Goal: Check status: Check status

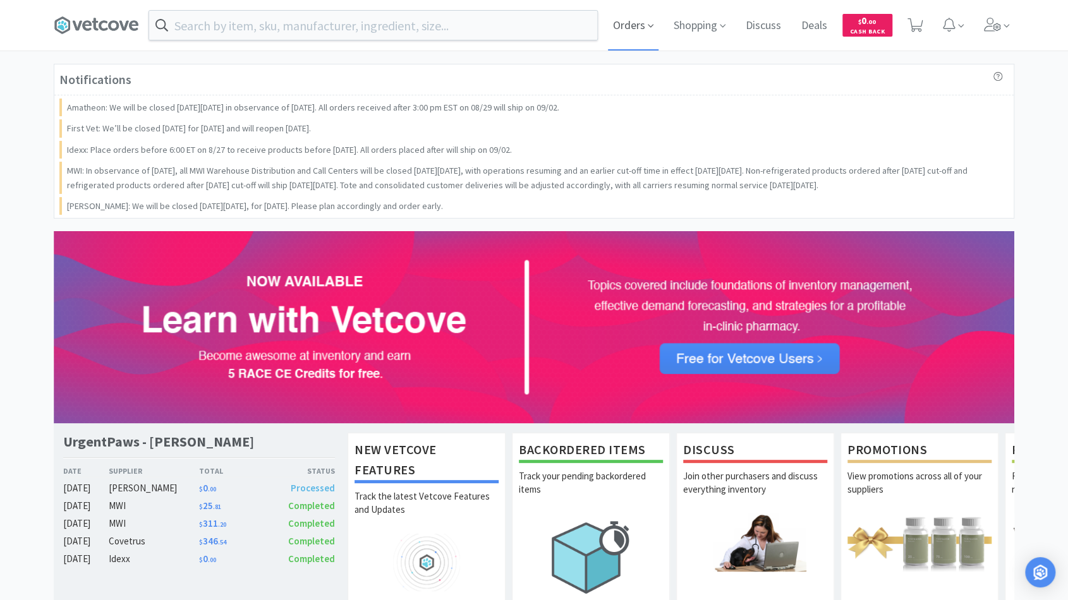
click at [630, 20] on span "Orders" at bounding box center [633, 25] width 51 height 51
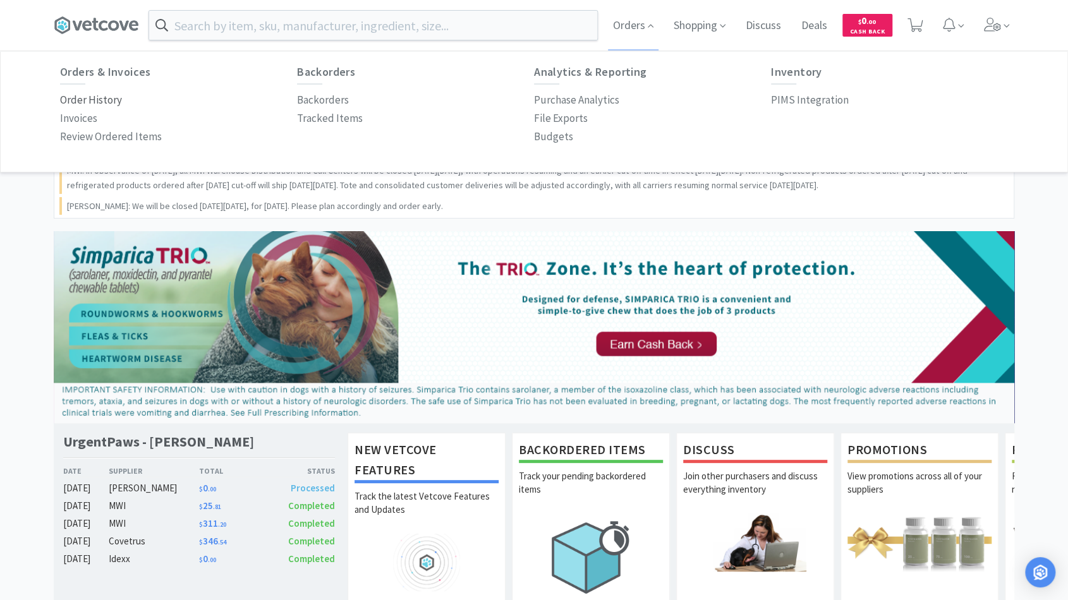
click at [114, 100] on p "Order History" at bounding box center [91, 100] width 62 height 17
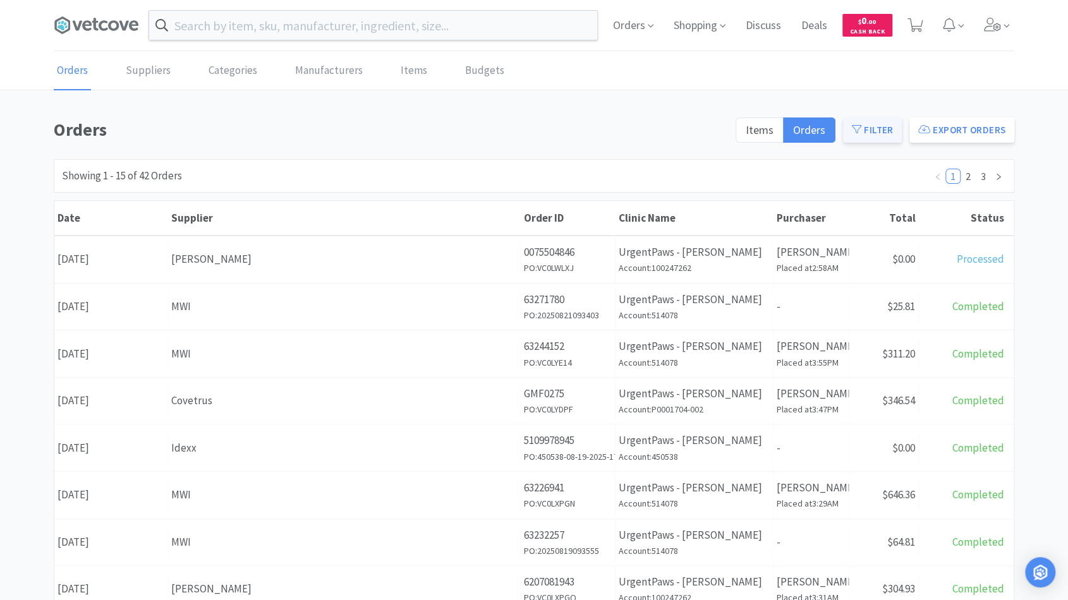
click at [893, 138] on button "Filter" at bounding box center [872, 130] width 59 height 25
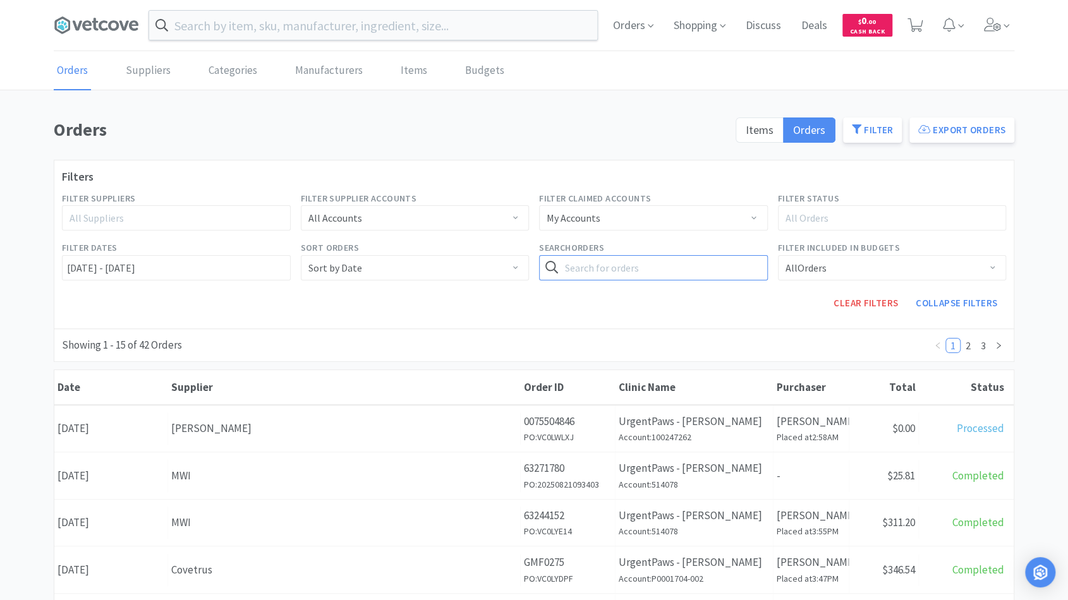
click at [607, 264] on input "text" at bounding box center [653, 267] width 229 height 25
type input "actidose"
click at [716, 255] on button "Search" at bounding box center [742, 267] width 52 height 25
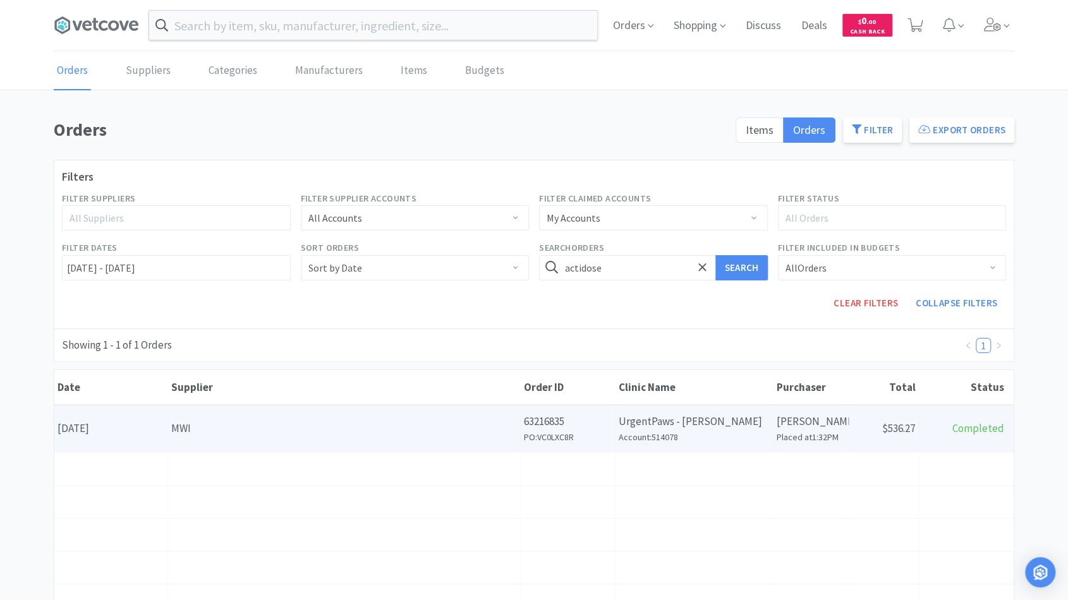
click at [374, 442] on div "Supplier MWI" at bounding box center [344, 429] width 353 height 32
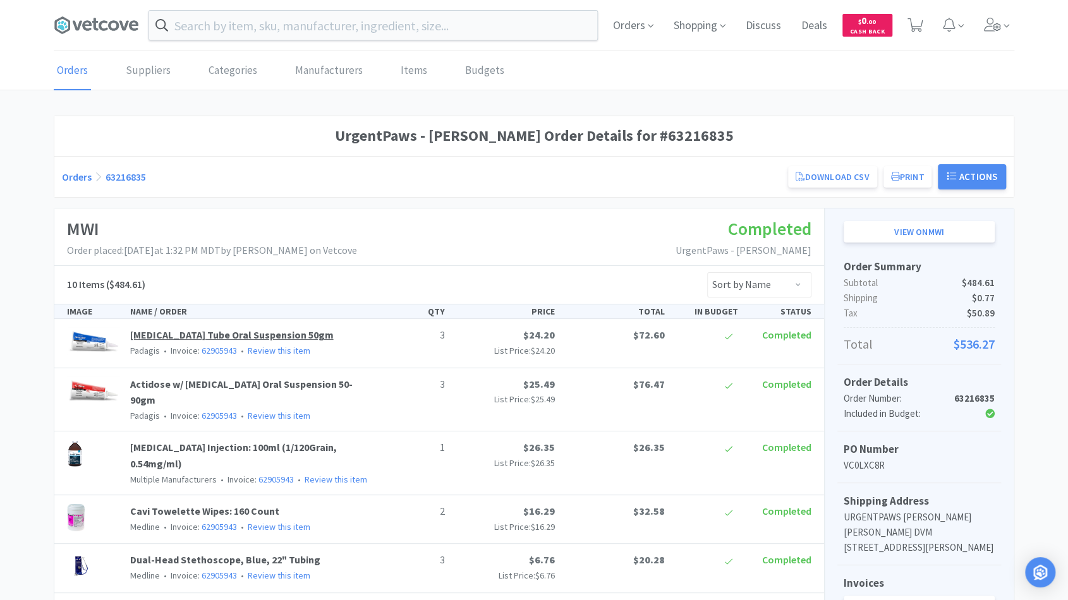
click at [250, 331] on link "[MEDICAL_DATA] Tube Oral Suspension 50gm" at bounding box center [232, 335] width 204 height 13
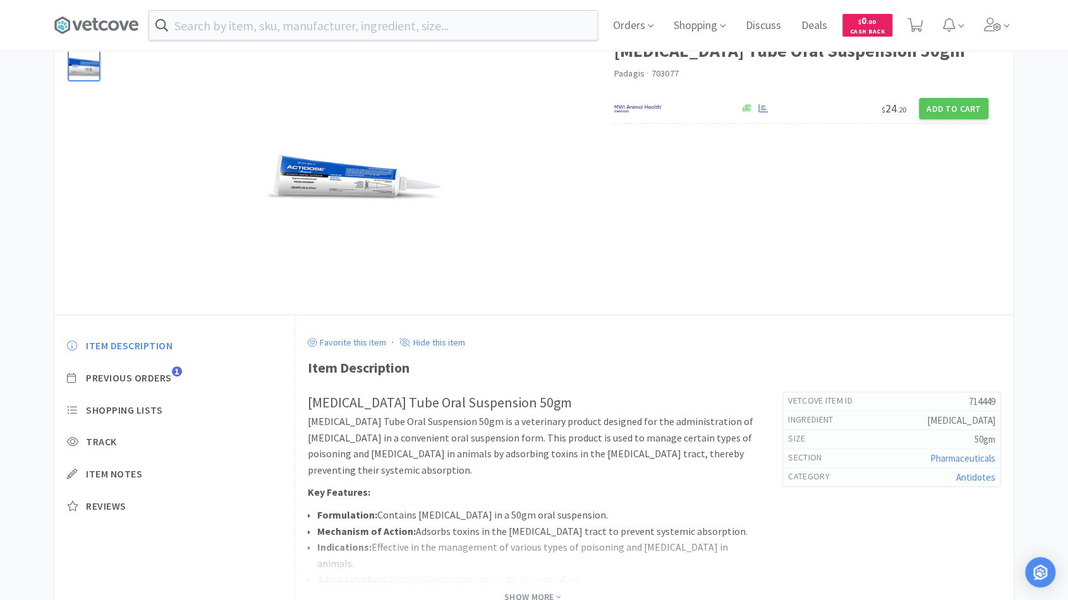
scroll to position [167, 0]
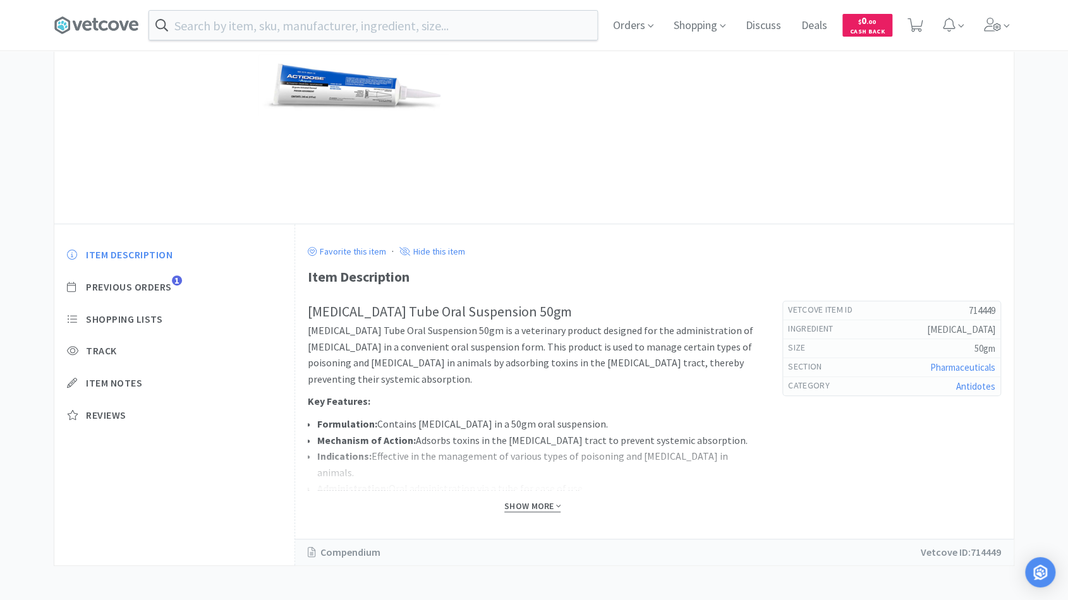
click at [525, 502] on span "Show More" at bounding box center [532, 507] width 56 height 12
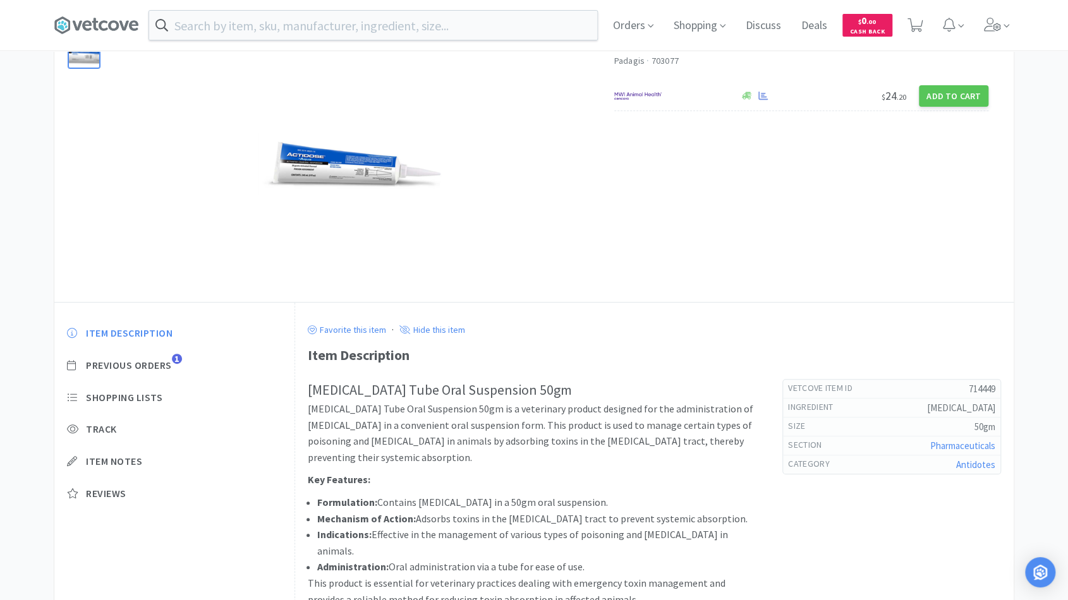
scroll to position [0, 0]
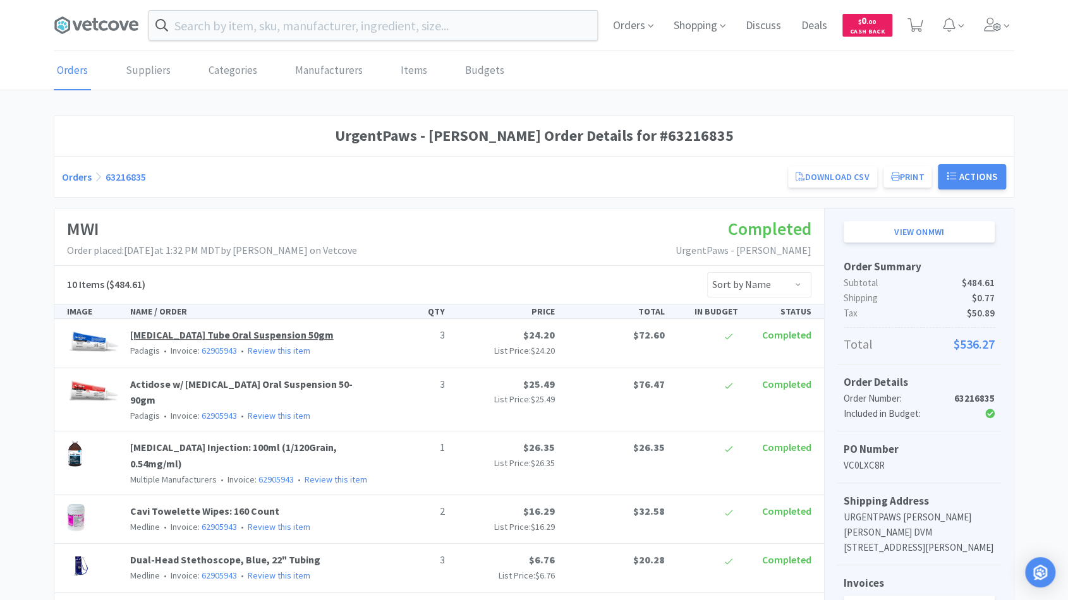
click at [214, 334] on link "[MEDICAL_DATA] Tube Oral Suspension 50gm" at bounding box center [232, 335] width 204 height 13
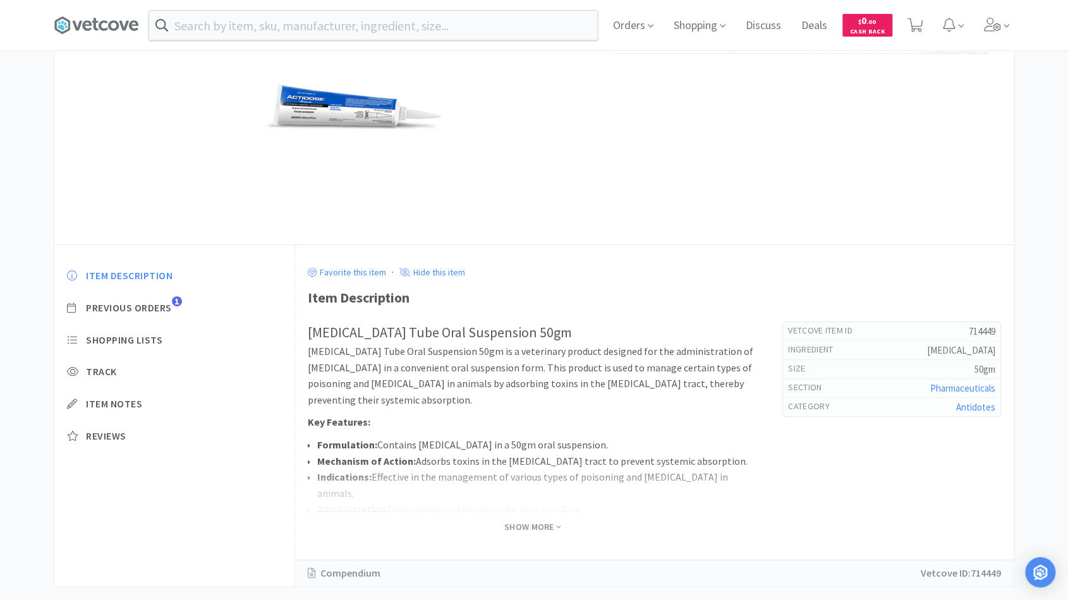
scroll to position [145, 0]
click at [516, 530] on span "Show More" at bounding box center [532, 528] width 56 height 12
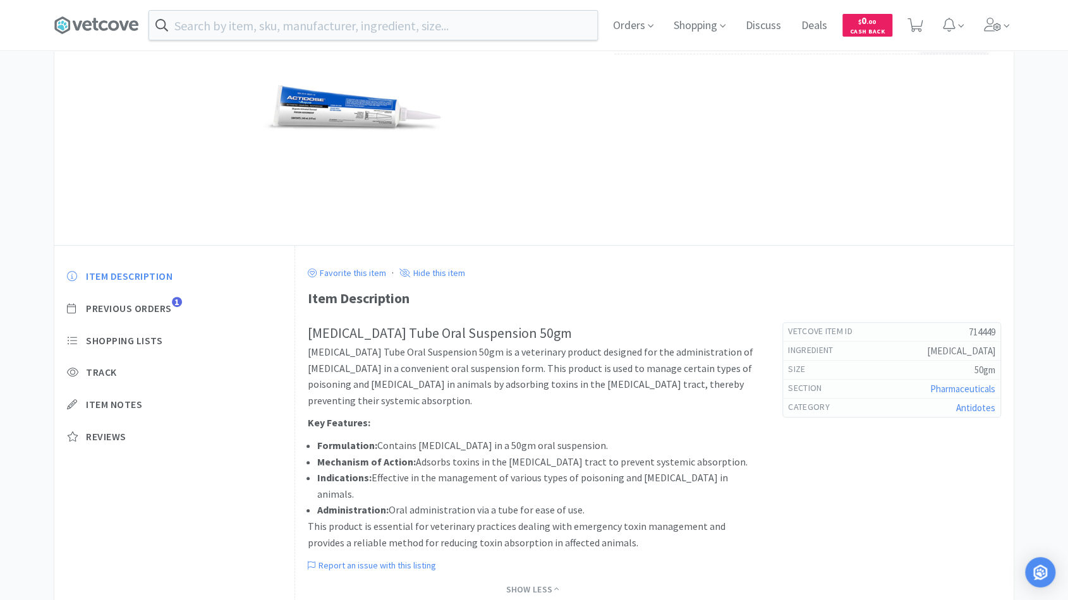
scroll to position [171, 0]
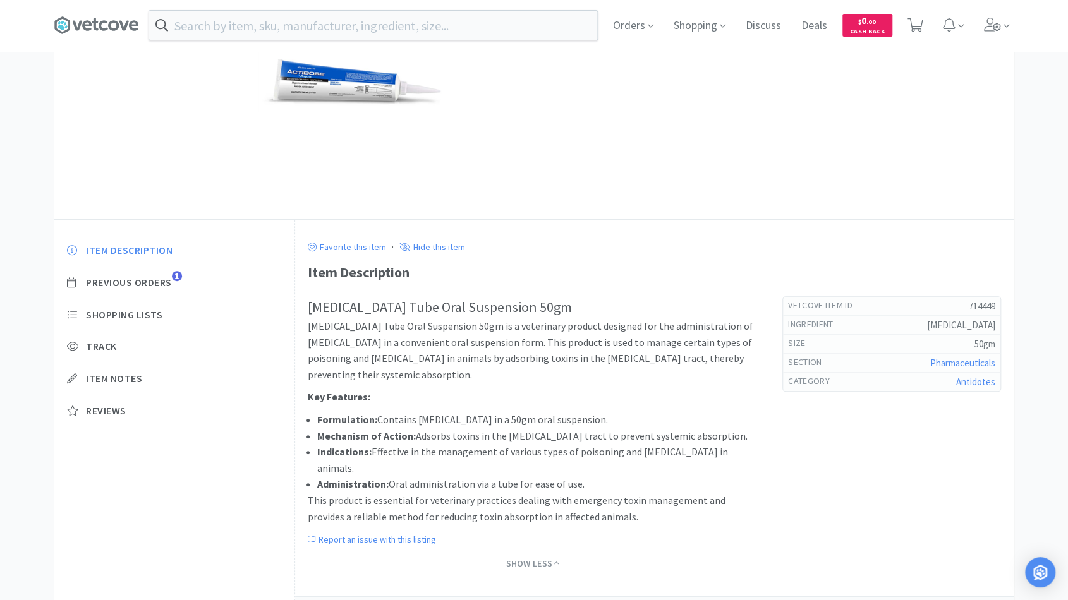
click at [349, 95] on img at bounding box center [354, 80] width 190 height 61
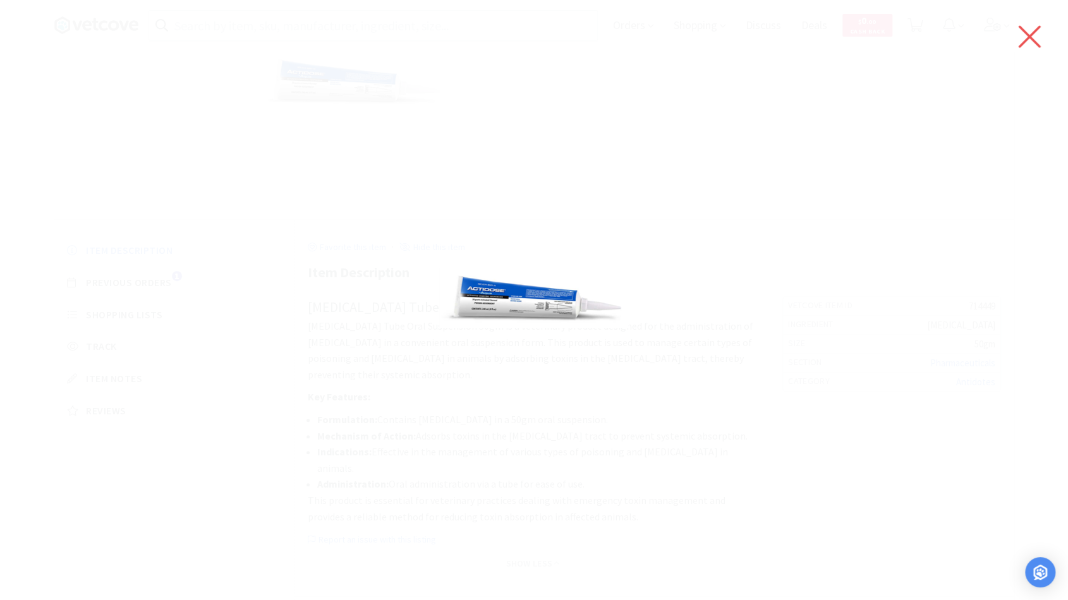
click at [1031, 44] on icon at bounding box center [1029, 36] width 27 height 35
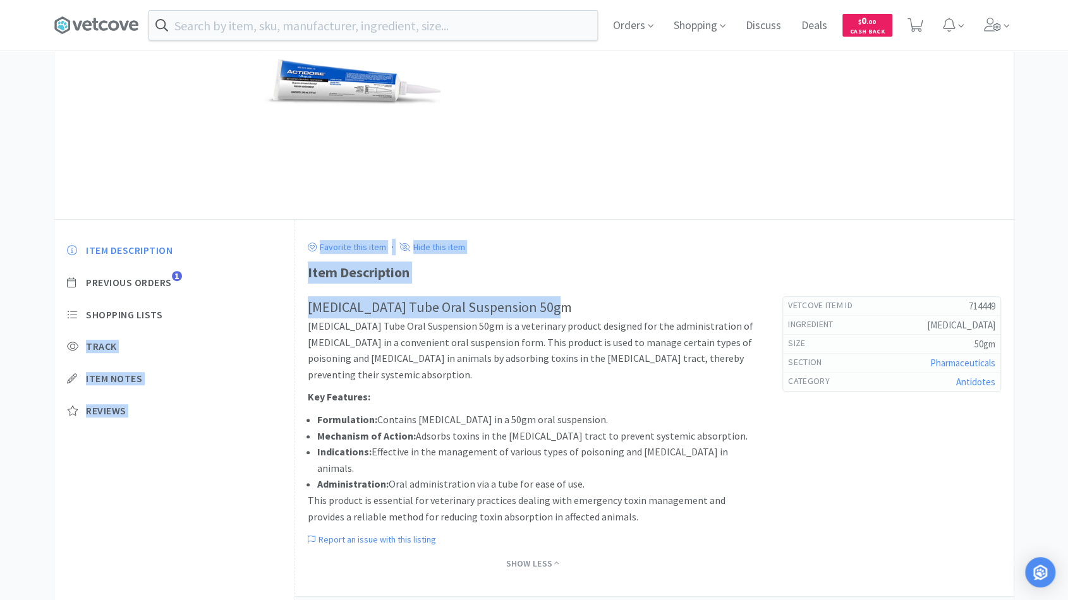
drag, startPoint x: 574, startPoint y: 305, endPoint x: 290, endPoint y: 312, distance: 283.9
click at [290, 312] on div "Item Description Previous Orders 1 Shopping Lists Track Item Notes Reviews Favo…" at bounding box center [534, 421] width 960 height 403
copy div "Track Item Notes Reviews Favorite this item · Hide this item Item Description […"
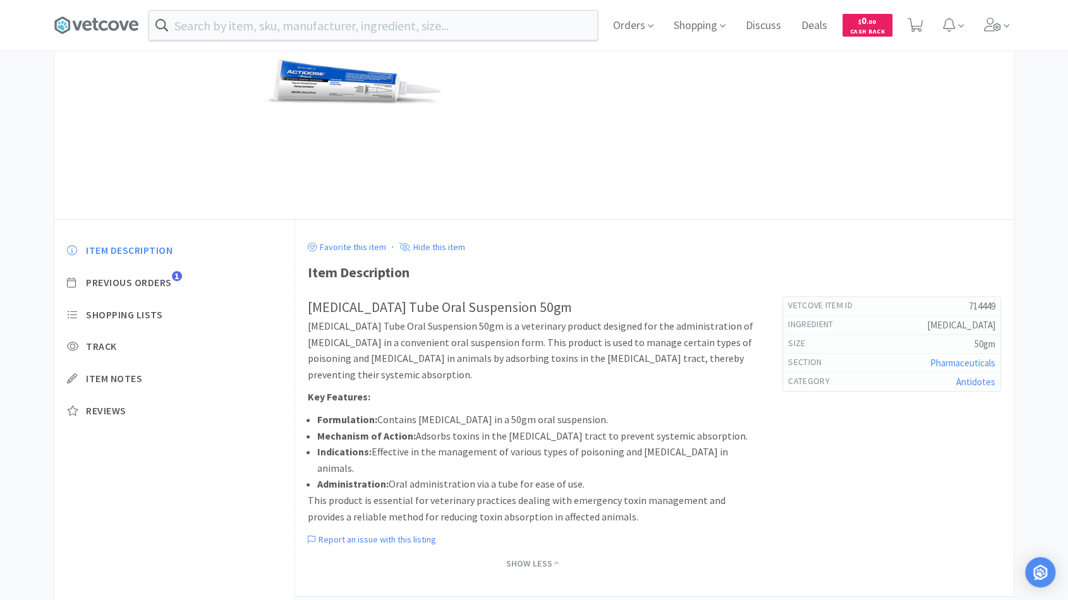
click at [402, 370] on p "[MEDICAL_DATA] Tube Oral Suspension 50gm is a veterinary product designed for t…" at bounding box center [533, 351] width 450 height 64
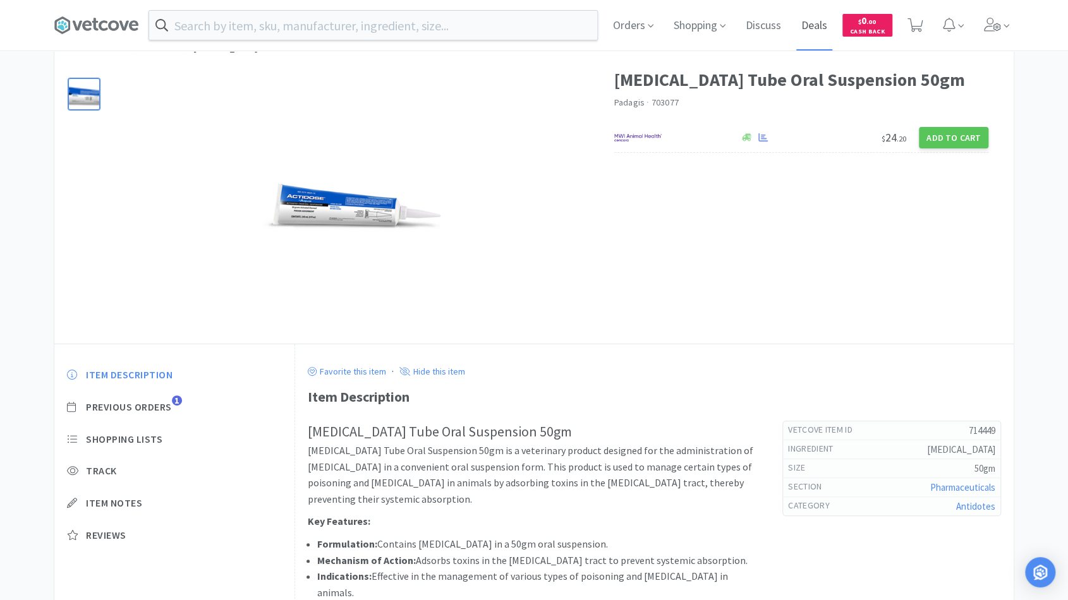
scroll to position [41, 0]
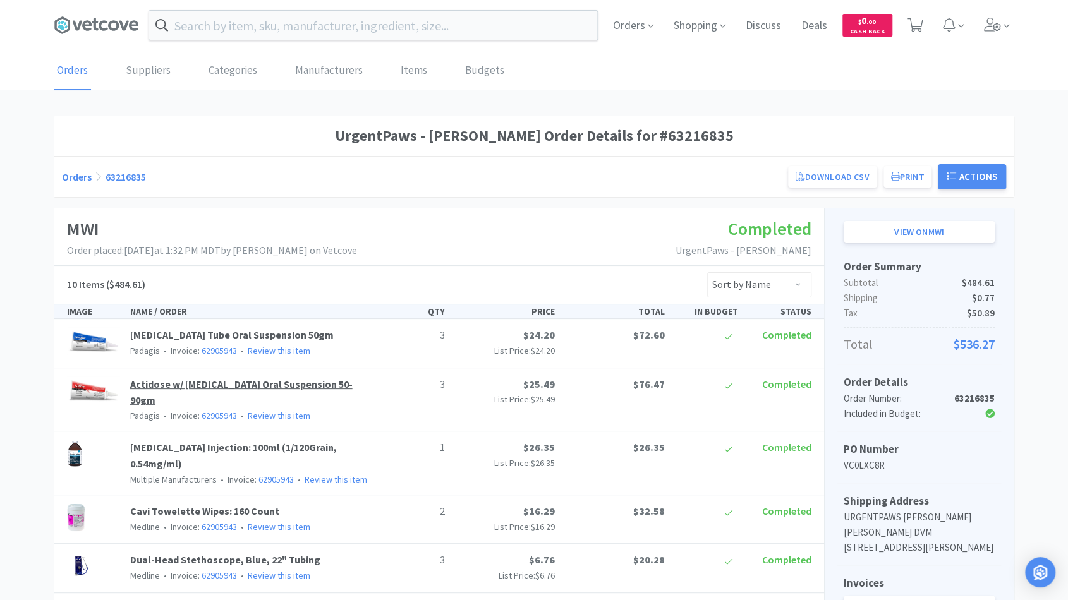
click at [237, 382] on link "Actidose w/ [MEDICAL_DATA] Oral Suspension 50-90gm" at bounding box center [241, 392] width 222 height 29
